Goal: Find specific page/section: Find specific page/section

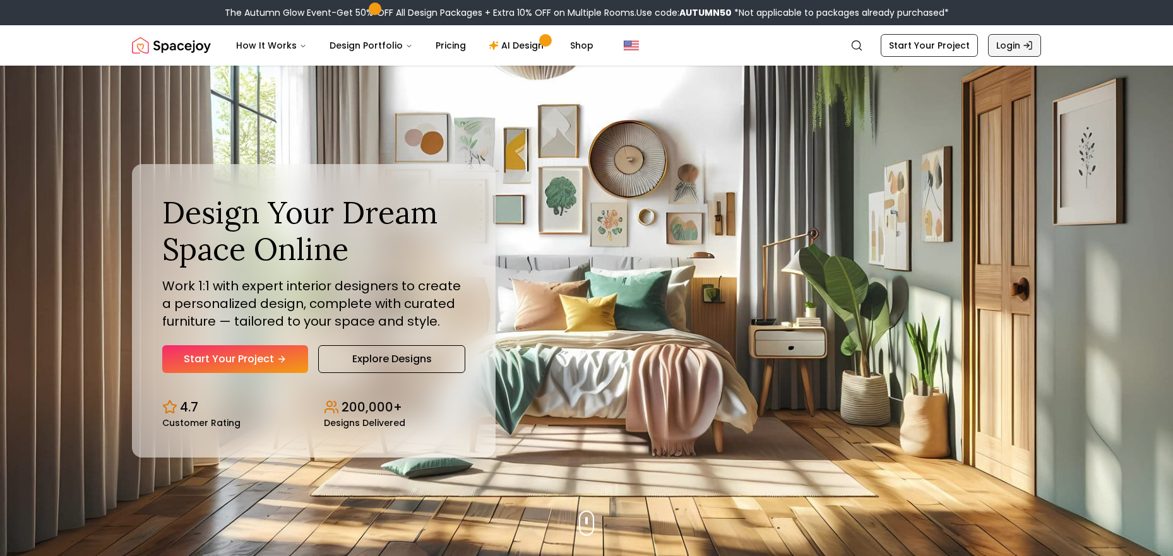
click at [1001, 39] on link "Login" at bounding box center [1014, 45] width 53 height 23
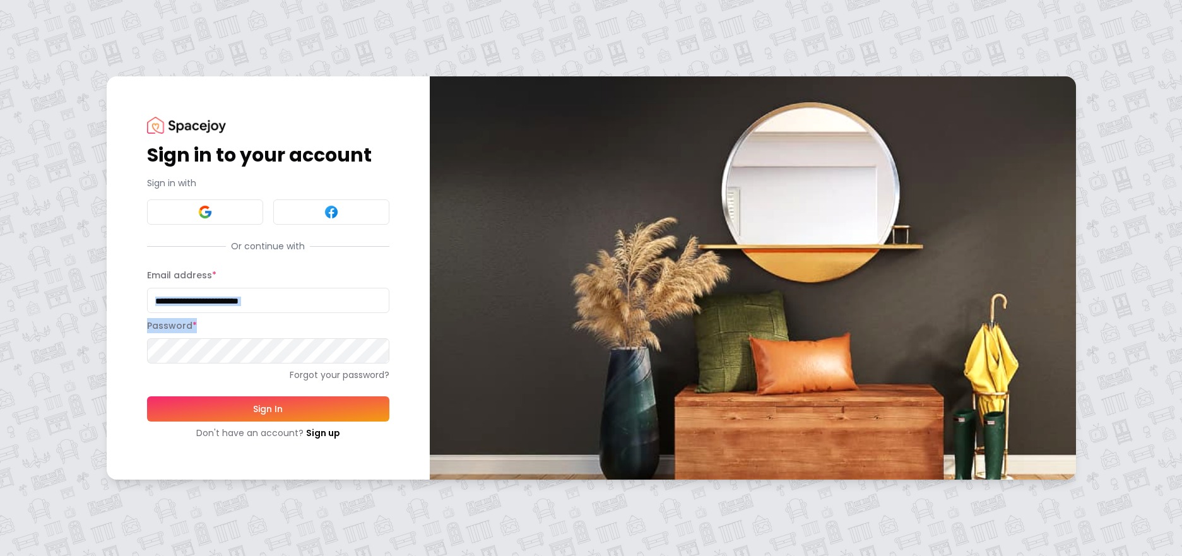
click at [261, 309] on form "Email address * Password * Forgot your password? Sign In Don't have an account?…" at bounding box center [268, 354] width 242 height 172
click at [263, 305] on input "Email address *" at bounding box center [268, 300] width 242 height 25
type input "**********"
click at [264, 409] on button "Sign In" at bounding box center [268, 408] width 242 height 25
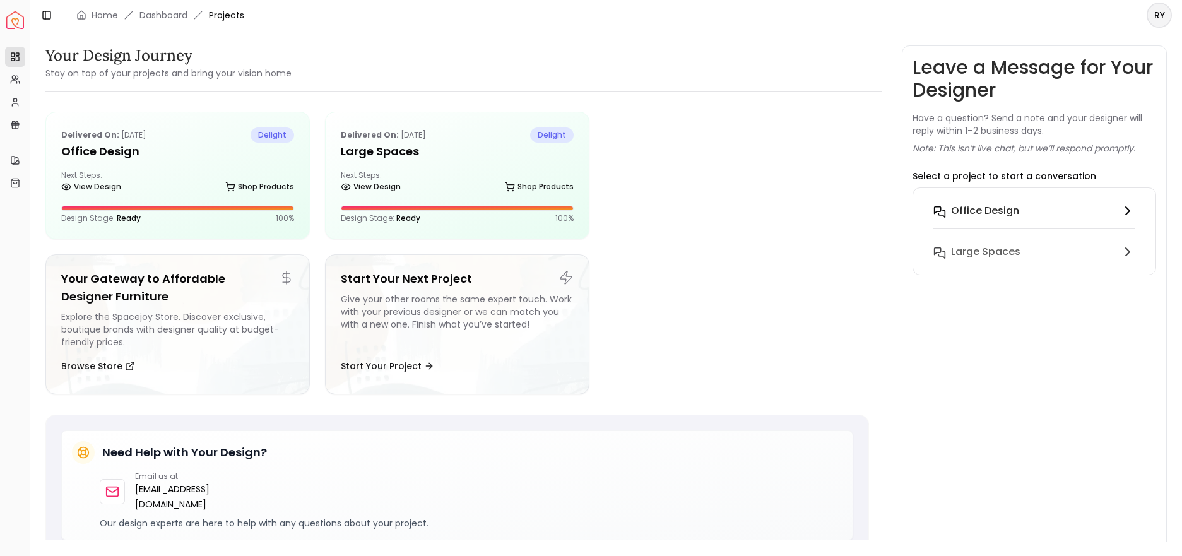
click at [995, 203] on h6 "Office Design" at bounding box center [985, 210] width 68 height 15
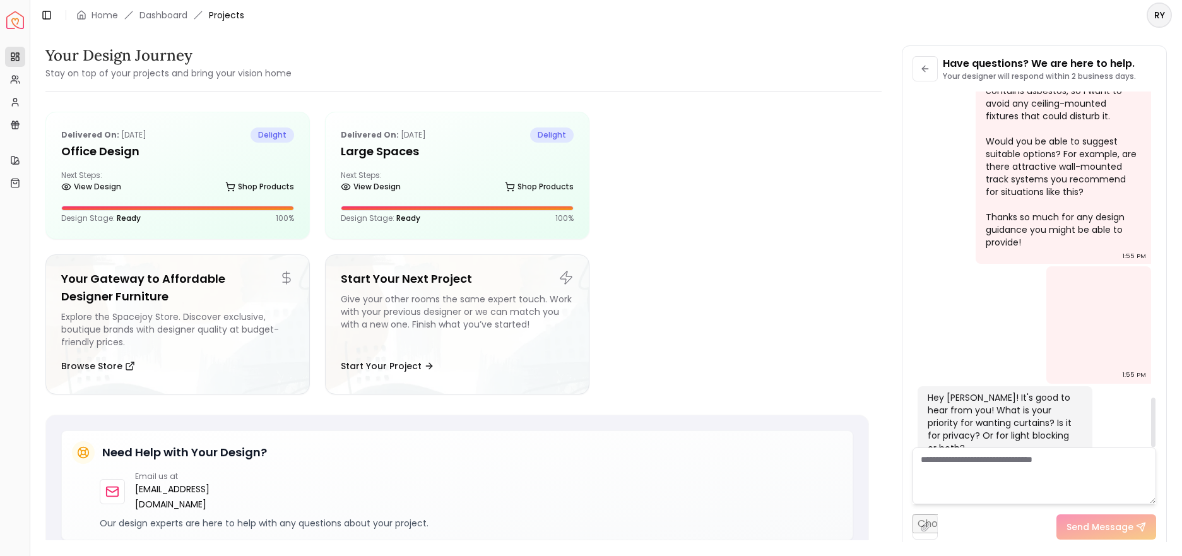
scroll to position [2214, 0]
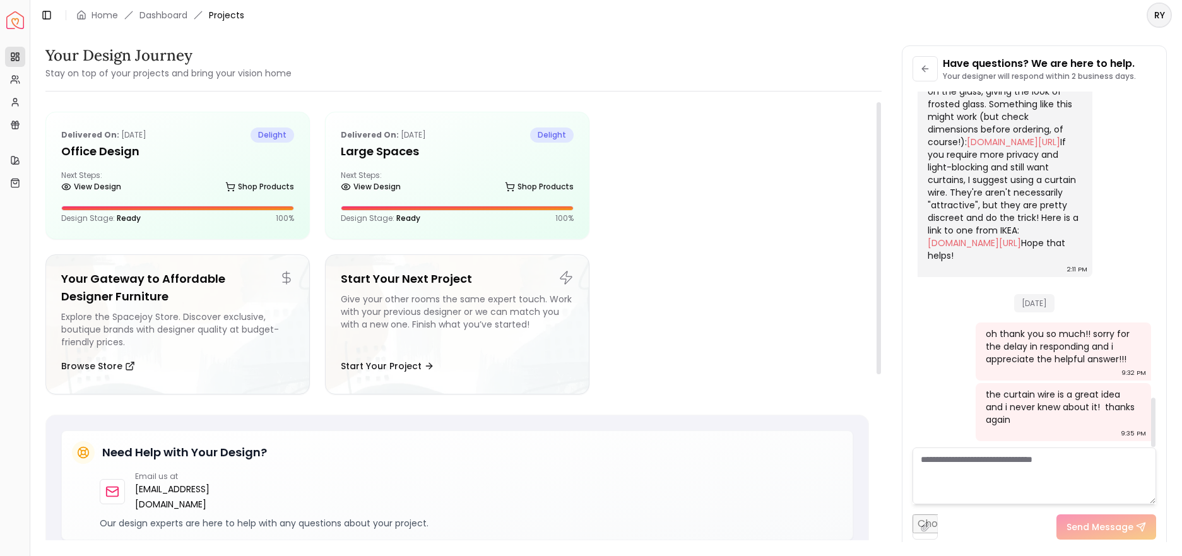
click at [783, 308] on ul "Delivered on: [DATE] delight Office Design Next Steps: View Design Shop Product…" at bounding box center [457, 258] width 824 height 293
click at [766, 367] on ul "Delivered on: [DATE] delight Office Design Next Steps: View Design Shop Product…" at bounding box center [457, 258] width 824 height 293
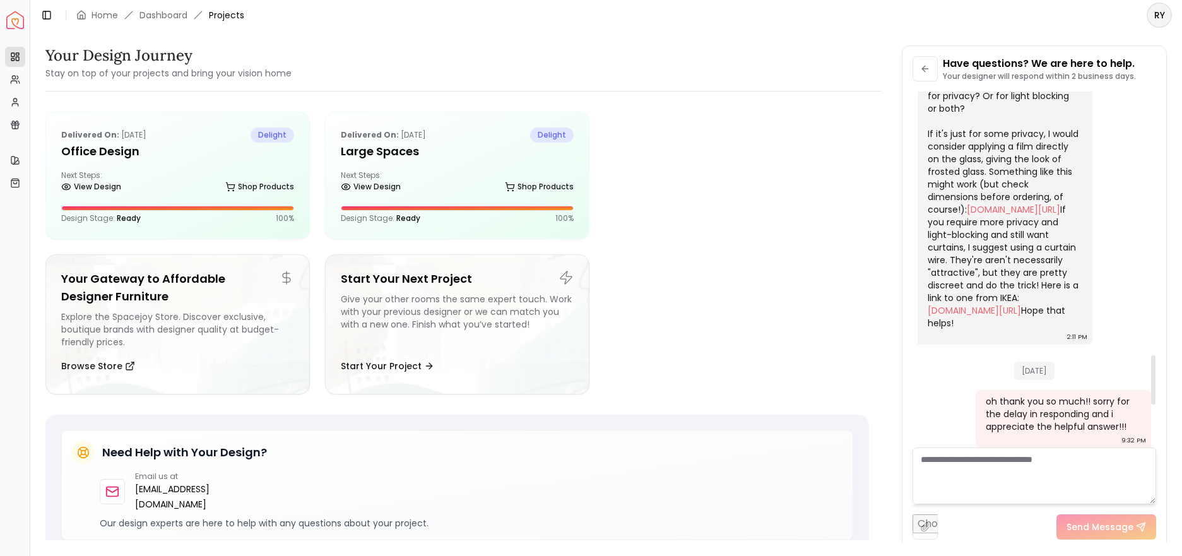
click at [953, 330] on div "Hey Ryan! It's good to hear from you! What is your priority for wanting curtain…" at bounding box center [1004, 191] width 153 height 278
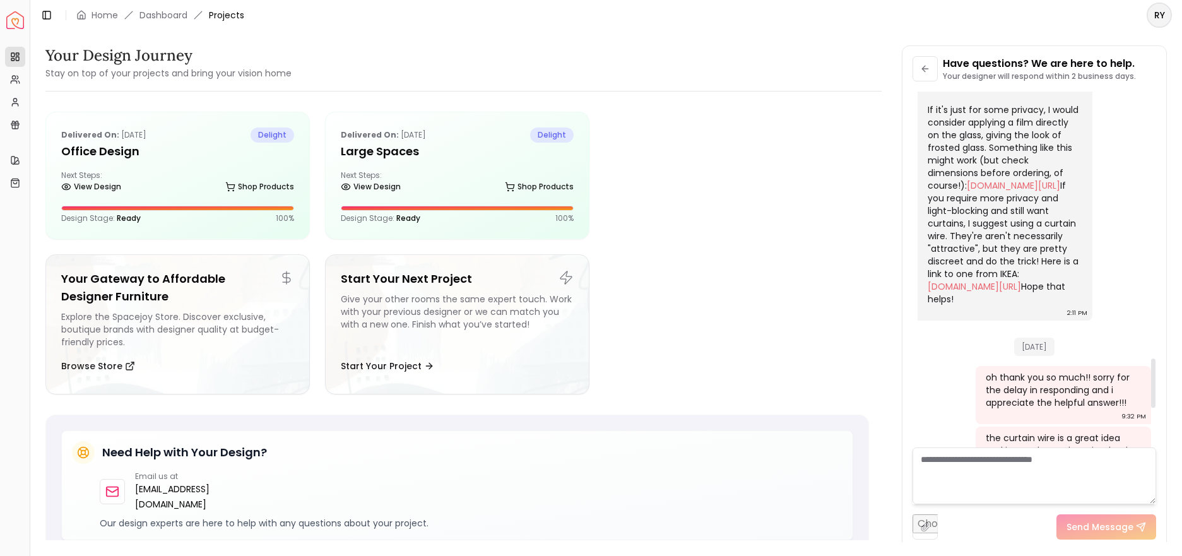
click at [1037, 306] on div "Hey Ryan! It's good to hear from you! What is your priority for wanting curtain…" at bounding box center [1004, 167] width 153 height 278
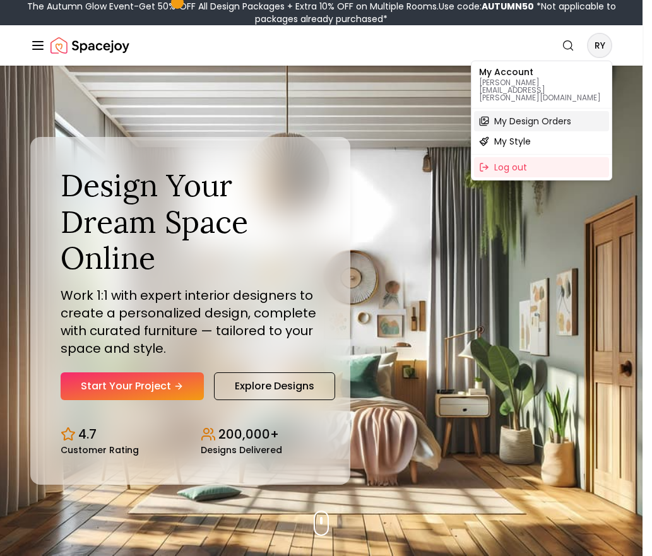
click at [523, 115] on span "My Design Orders" at bounding box center [532, 121] width 77 height 13
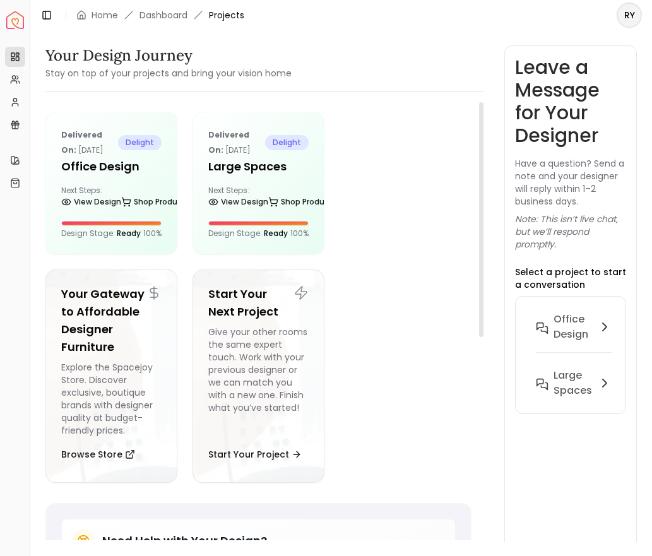
drag, startPoint x: 431, startPoint y: 314, endPoint x: 463, endPoint y: 316, distance: 32.2
click at [431, 314] on ul "Delivered on: [DATE] delight Office Design Next Steps: View Design Shop Product…" at bounding box center [258, 302] width 426 height 381
click at [564, 377] on h6 "Large Spaces" at bounding box center [573, 383] width 39 height 30
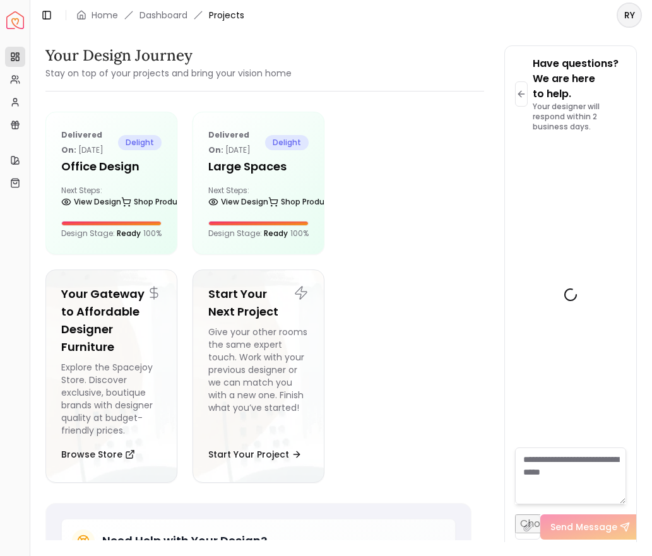
scroll to position [2507, 0]
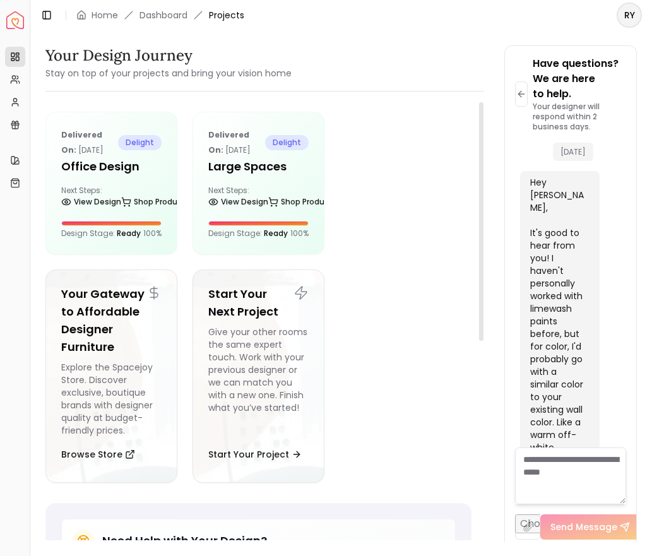
click at [429, 429] on ul "Delivered on: [DATE] delight Office Design Next Steps: View Design Shop Product…" at bounding box center [258, 302] width 426 height 381
